Goal: Check status

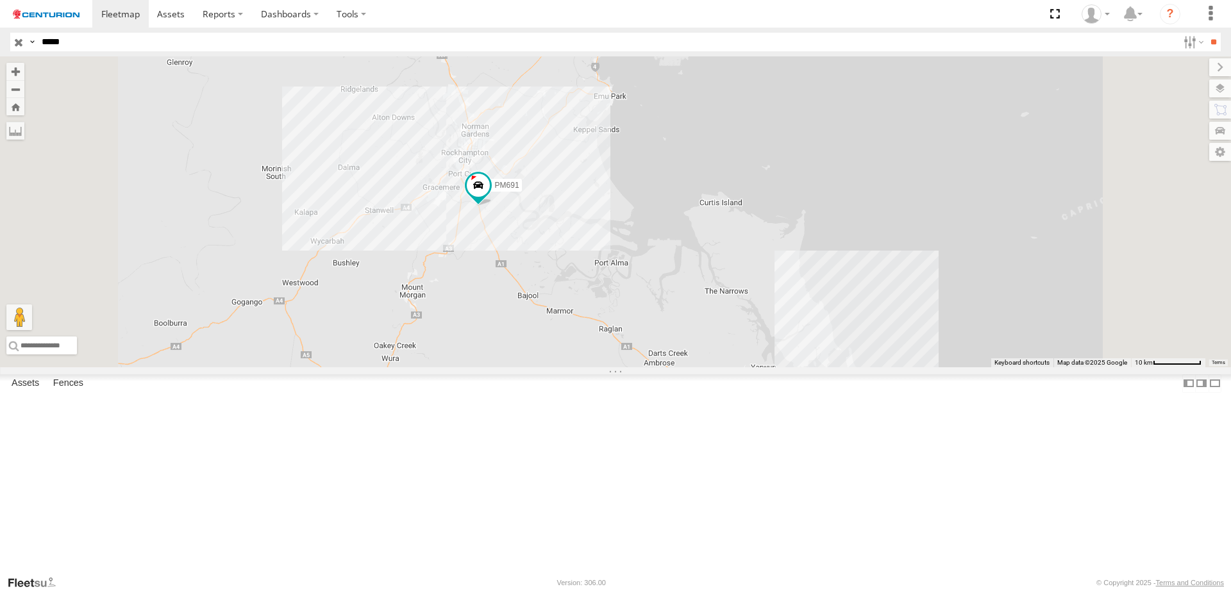
drag, startPoint x: 625, startPoint y: 324, endPoint x: 702, endPoint y: 436, distance: 136.4
click at [702, 367] on div "PM691" at bounding box center [615, 211] width 1231 height 311
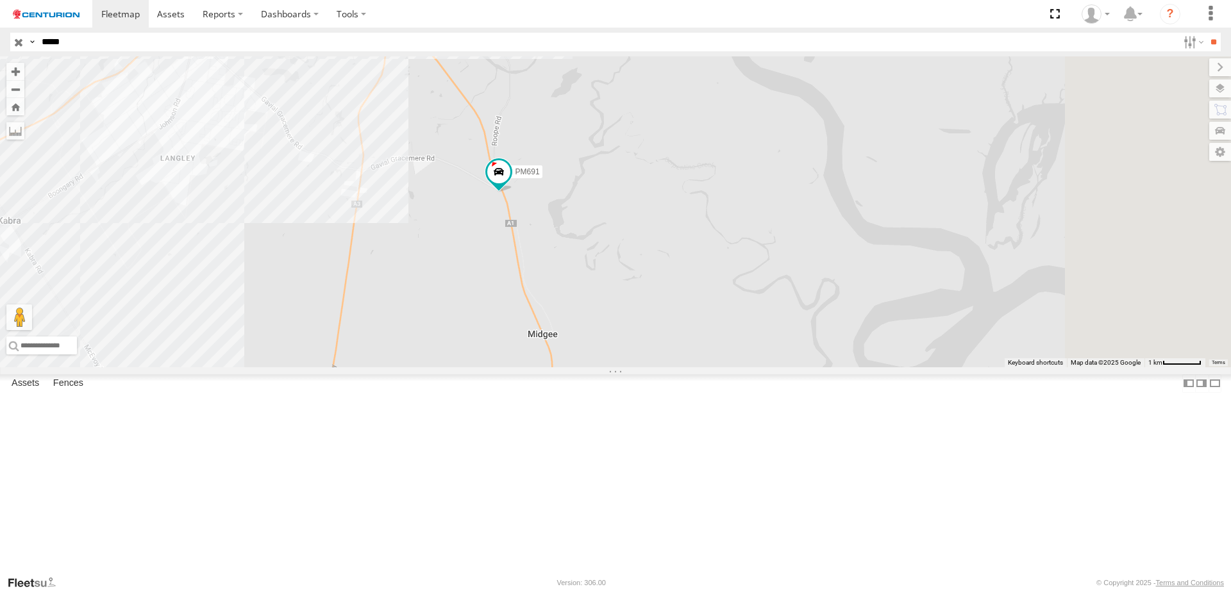
drag, startPoint x: 751, startPoint y: 334, endPoint x: 579, endPoint y: 364, distance: 174.4
click at [579, 364] on div "PM691" at bounding box center [615, 211] width 1231 height 311
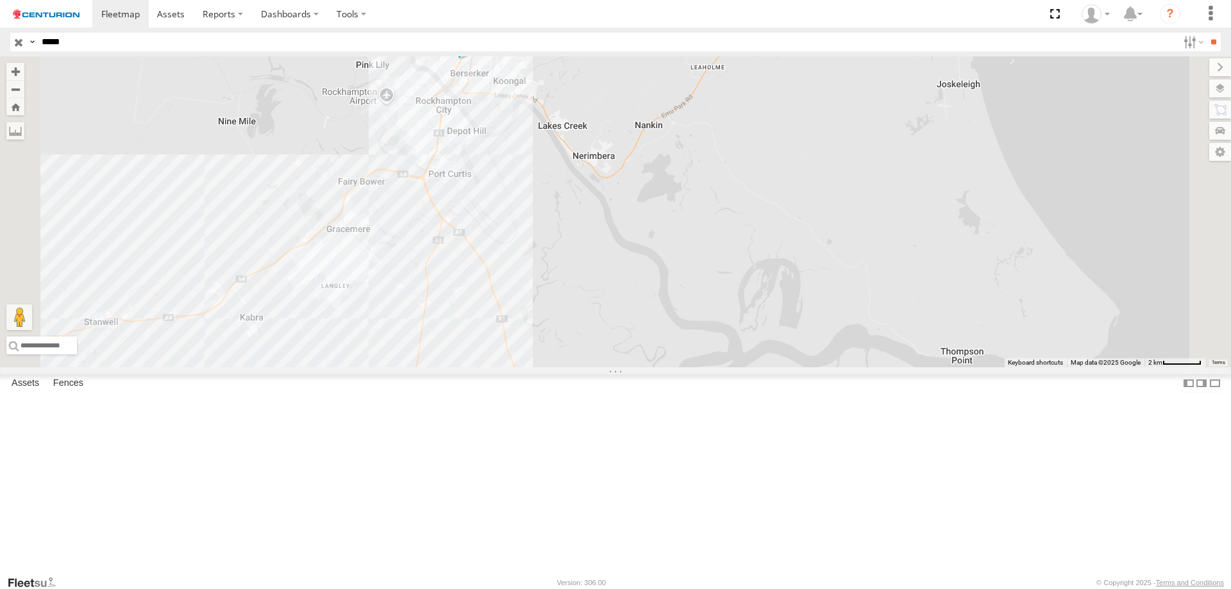
drag, startPoint x: 752, startPoint y: 253, endPoint x: 766, endPoint y: 383, distance: 131.5
click at [766, 367] on div "PM691" at bounding box center [615, 211] width 1231 height 311
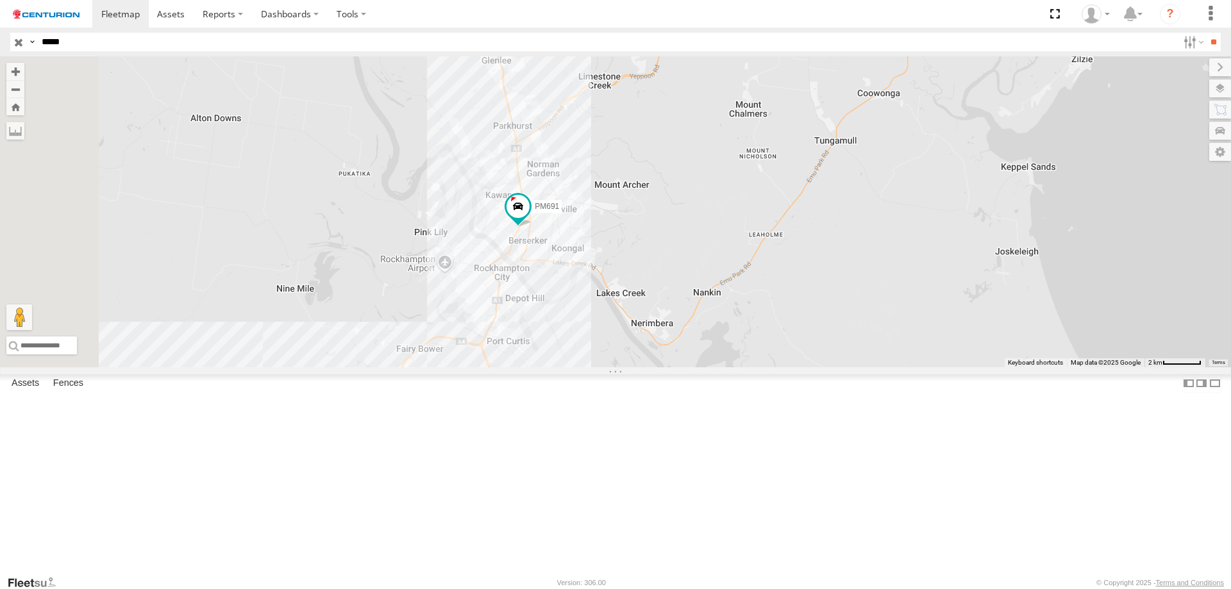
drag, startPoint x: 733, startPoint y: 273, endPoint x: 783, endPoint y: 348, distance: 89.8
click at [781, 348] on div "PM691" at bounding box center [615, 211] width 1231 height 311
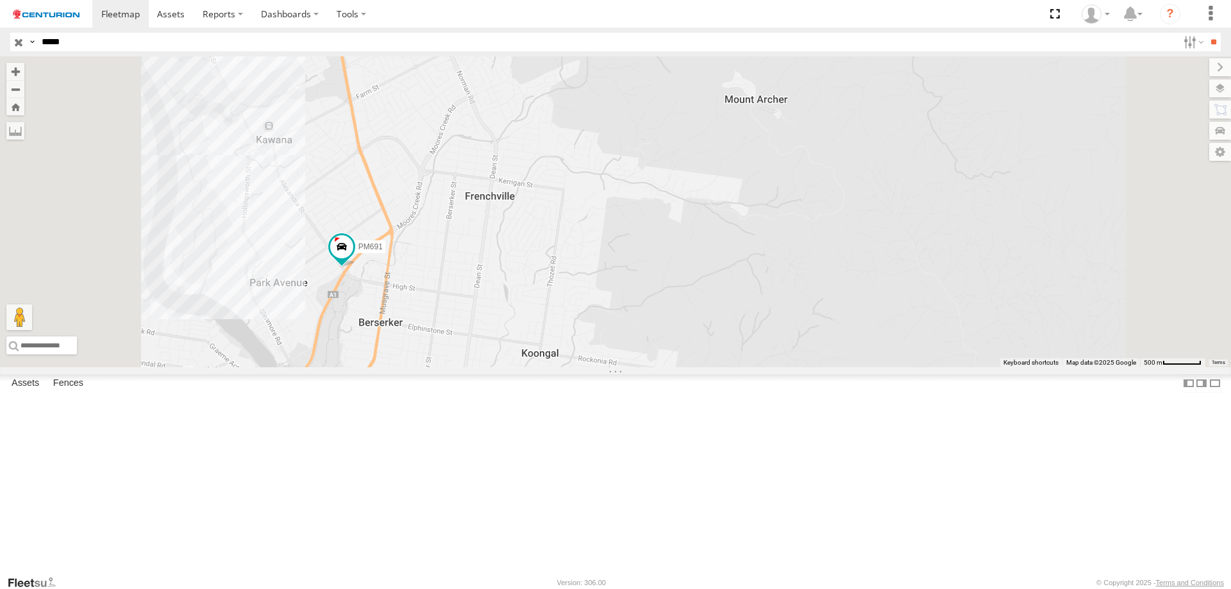
drag, startPoint x: 718, startPoint y: 328, endPoint x: 801, endPoint y: 350, distance: 85.1
click at [801, 350] on div "PM691" at bounding box center [615, 211] width 1231 height 311
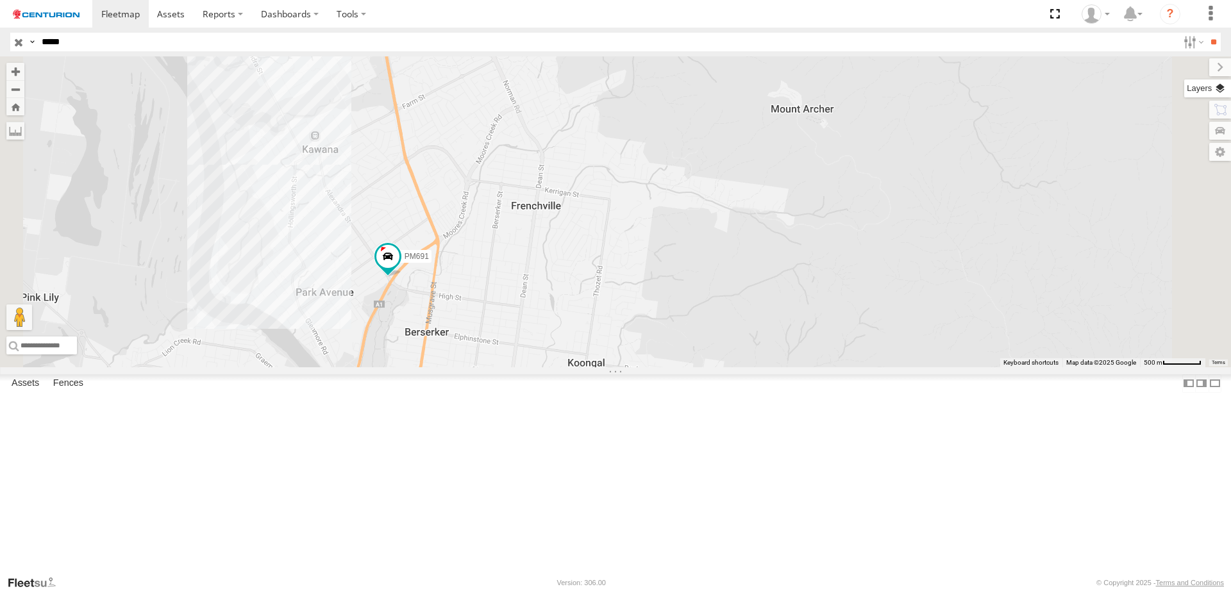
click at [1202, 88] on label at bounding box center [1207, 88] width 47 height 18
click at [0, 0] on span "Basemaps" at bounding box center [0, 0] width 0 height 0
click at [0, 0] on span "Satellite + Roadmap" at bounding box center [0, 0] width 0 height 0
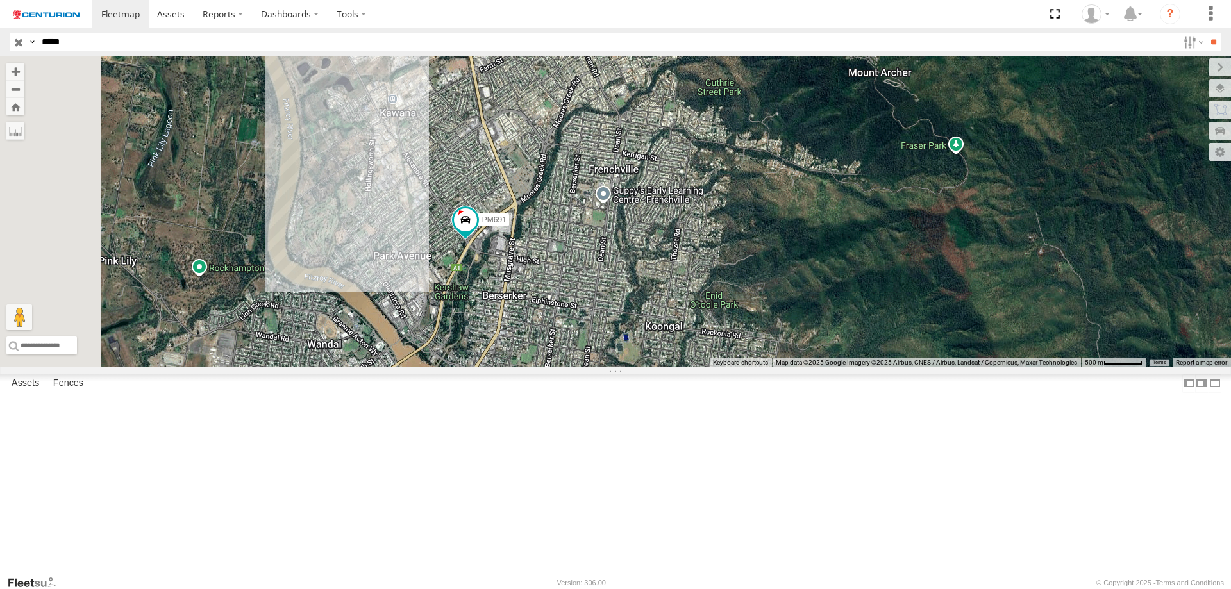
drag, startPoint x: 613, startPoint y: 355, endPoint x: 749, endPoint y: 289, distance: 150.5
click at [743, 290] on div "PM691" at bounding box center [615, 211] width 1231 height 311
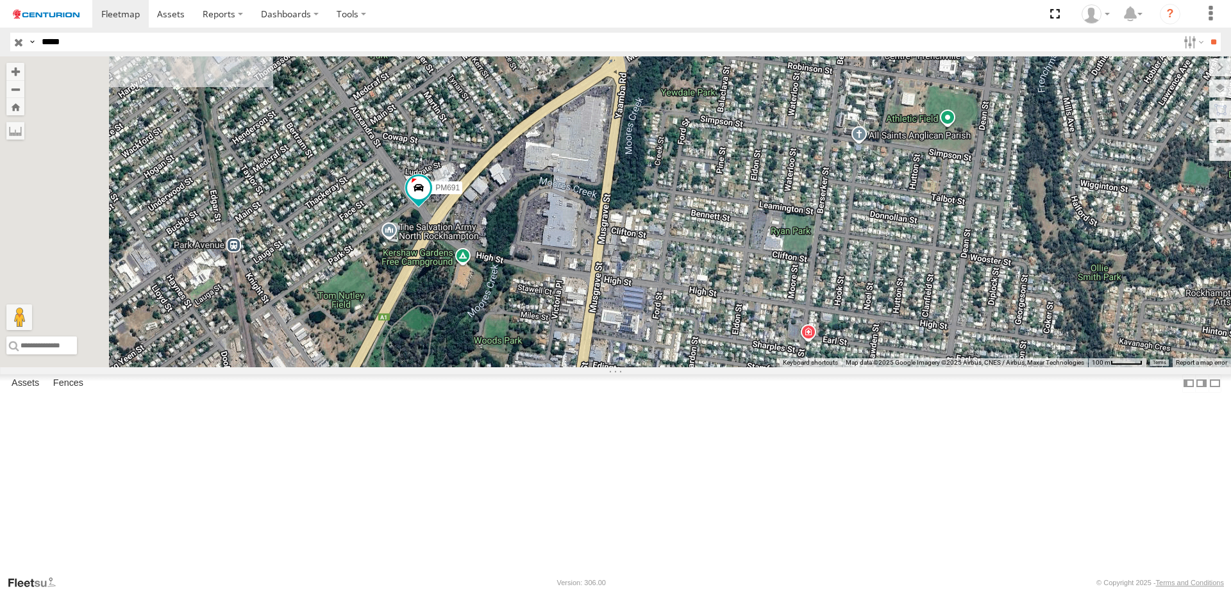
drag, startPoint x: 669, startPoint y: 320, endPoint x: 768, endPoint y: 355, distance: 105.4
click at [767, 355] on div "PM691" at bounding box center [615, 211] width 1231 height 311
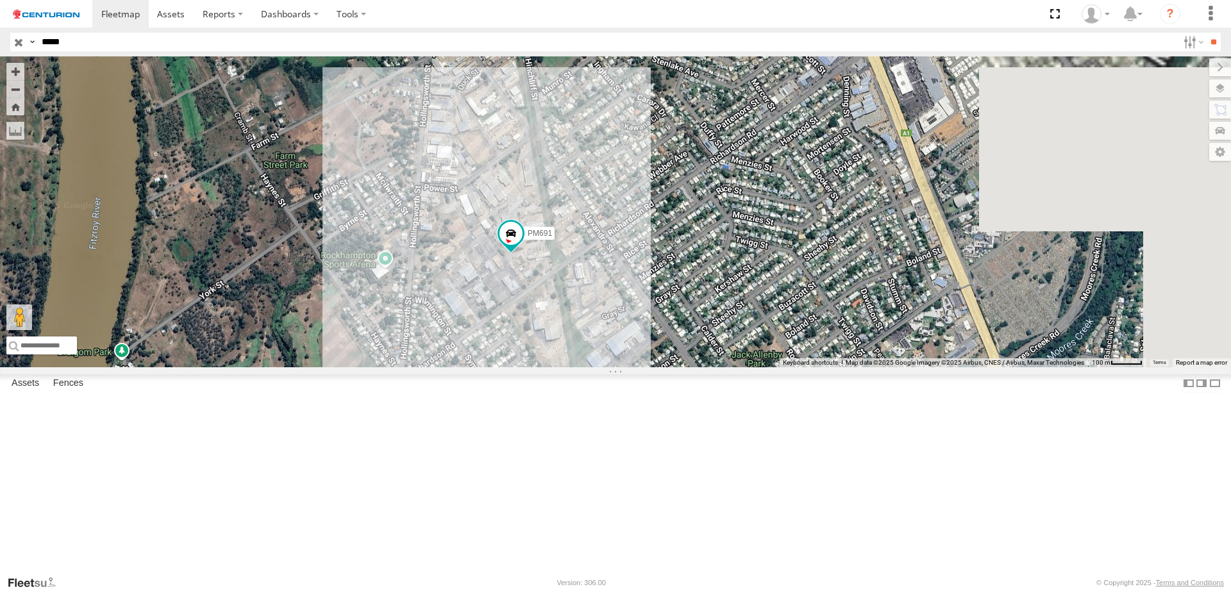
drag, startPoint x: 789, startPoint y: 397, endPoint x: 663, endPoint y: 229, distance: 209.6
click at [663, 224] on div "PM691" at bounding box center [615, 211] width 1231 height 311
